Goal: Find specific page/section: Find specific page/section

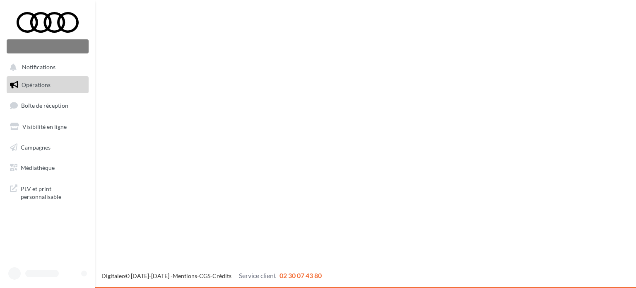
click at [28, 236] on nav "Nouvelle campagne Notifications Opérations Boîte de réception" at bounding box center [47, 144] width 95 height 288
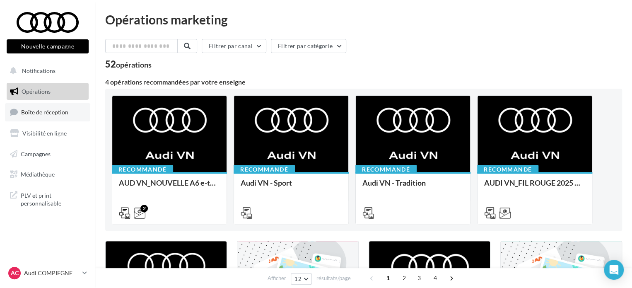
click at [42, 104] on link "Boîte de réception" at bounding box center [47, 112] width 85 height 18
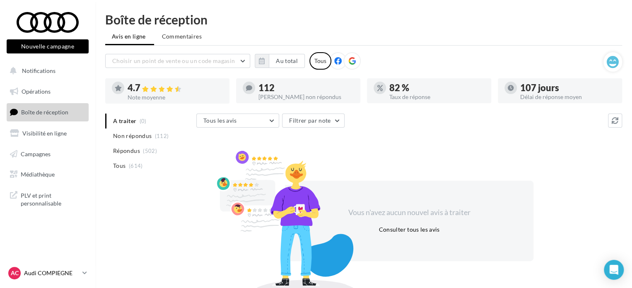
drag, startPoint x: 80, startPoint y: 263, endPoint x: 83, endPoint y: 273, distance: 10.9
click at [83, 273] on nav "Nouvelle campagne Nouvelle campagne Notifications Opérations Boîte de réception…" at bounding box center [47, 144] width 95 height 288
click at [83, 273] on icon at bounding box center [84, 272] width 5 height 7
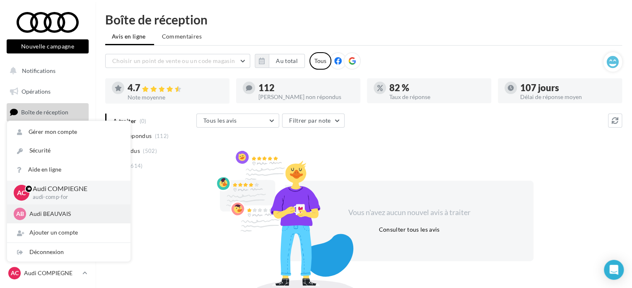
click at [63, 211] on p "Audi BEAUVAIS" at bounding box center [74, 214] width 91 height 8
